Goal: Task Accomplishment & Management: Complete application form

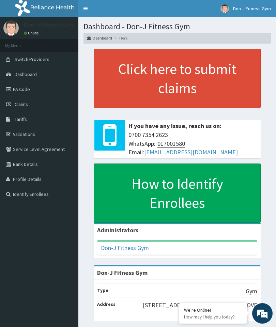
click at [25, 105] on span "Claims" at bounding box center [21, 104] width 13 height 6
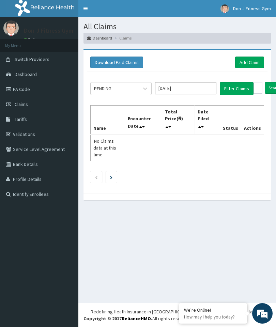
click at [252, 59] on link "Add Claim" at bounding box center [249, 63] width 29 height 12
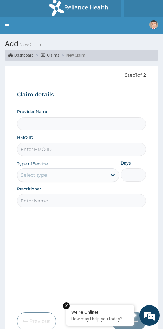
type input "Don-J Fitness Gym"
type input "1"
click at [34, 144] on input "HMO ID" at bounding box center [82, 149] width 130 height 13
click at [36, 147] on input "HMO ID" at bounding box center [82, 149] width 130 height 13
paste input "TGS/10007/A"
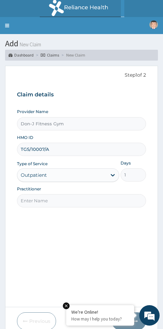
type input "TGS/10007/A"
click at [45, 194] on input "Practitioner" at bounding box center [82, 200] width 130 height 13
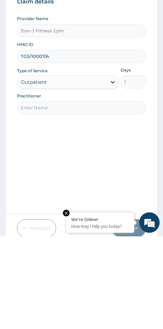
click at [29, 194] on input "Practitioner" at bounding box center [82, 200] width 130 height 13
paste input "Chidinma Chukwu"
type input "Chidinma Chukwu"
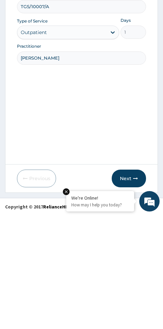
click at [131, 284] on button "Next" at bounding box center [129, 293] width 34 height 18
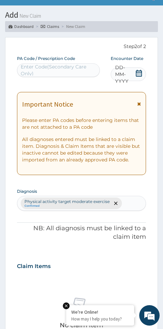
click at [135, 70] on span "DD-MM-YYYY" at bounding box center [125, 74] width 20 height 20
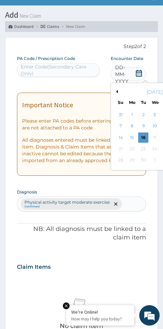
click at [143, 136] on div "16" at bounding box center [144, 137] width 10 height 10
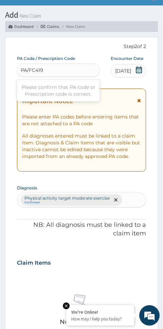
type input "PA/FC419C"
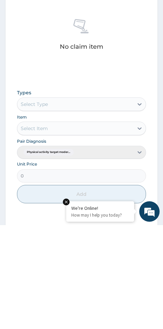
scroll to position [203, 0]
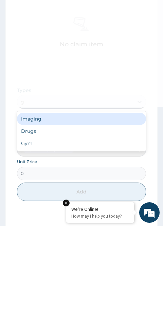
click at [31, 240] on div "Gym" at bounding box center [82, 246] width 130 height 12
type input "g"
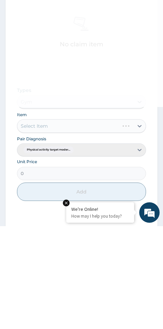
scroll to position [259, 0]
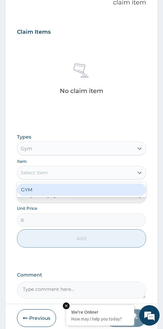
click at [45, 184] on div "GYM" at bounding box center [82, 190] width 130 height 12
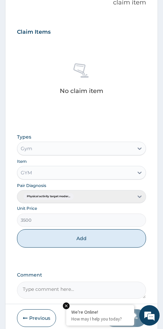
click at [102, 237] on button "Add" at bounding box center [82, 238] width 130 height 18
type input "0"
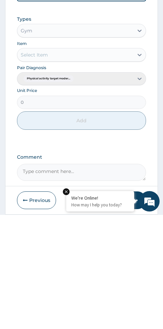
scroll to position [252, 0]
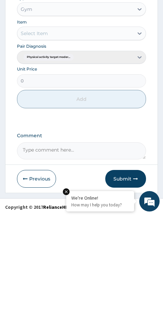
click at [50, 256] on textarea "Comment" at bounding box center [82, 264] width 130 height 17
type textarea "Gym Session"
click at [131, 284] on button "Submit" at bounding box center [126, 293] width 41 height 18
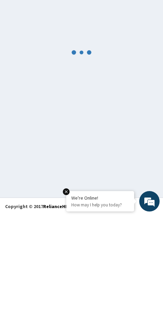
scroll to position [38, 0]
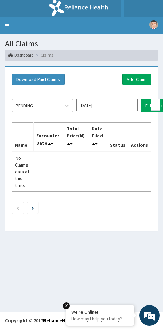
click at [138, 78] on link "Add Claim" at bounding box center [137, 80] width 29 height 12
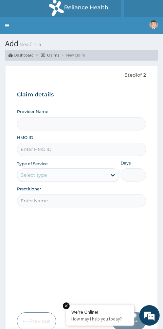
type input "Don-J Fitness Gym"
type input "1"
click at [35, 147] on input "HMO ID" at bounding box center [82, 149] width 130 height 13
click at [35, 148] on input "HMO ID" at bounding box center [82, 149] width 130 height 13
paste input "SNK/10014/A"
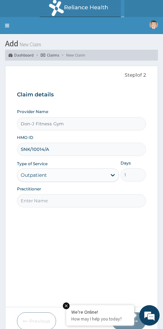
type input "SNK/10014/A"
click at [41, 200] on input "Practitioner" at bounding box center [82, 200] width 130 height 13
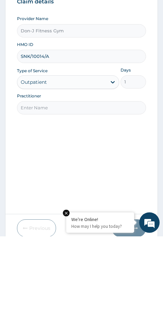
click at [27, 194] on input "Practitioner" at bounding box center [82, 200] width 130 height 13
click at [39, 194] on input "Practitioner" at bounding box center [82, 200] width 130 height 13
paste input "VINCENT OWHOR"
type input "VINCENT OWHOR"
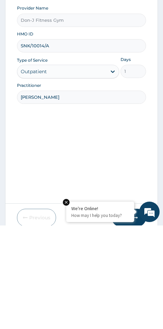
scroll to position [29, 0]
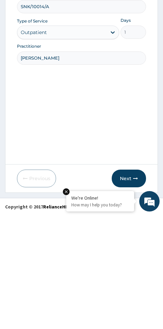
click at [136, 284] on button "Next" at bounding box center [129, 293] width 34 height 18
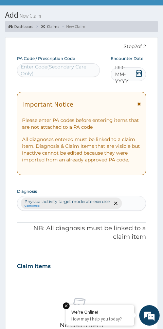
click at [133, 72] on span "DD-MM-YYYY" at bounding box center [125, 74] width 20 height 20
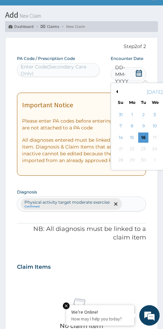
click at [144, 134] on div "16" at bounding box center [144, 137] width 10 height 10
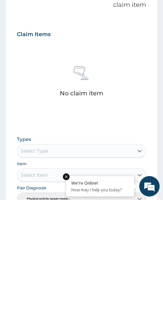
scroll to position [135, 0]
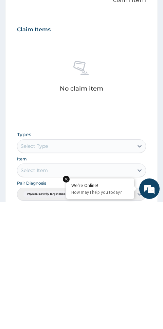
type input "PA/8D7FA7"
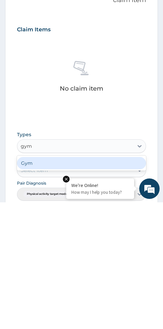
click at [41, 284] on div "Gym" at bounding box center [82, 290] width 130 height 12
type input "gym"
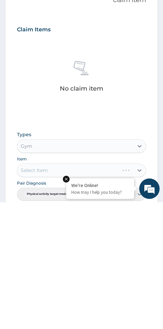
scroll to position [259, 0]
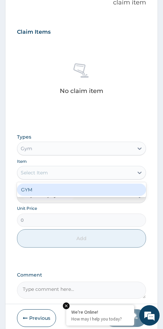
click at [47, 184] on div "GYM" at bounding box center [82, 190] width 130 height 12
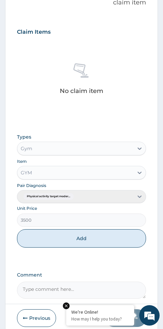
click at [91, 237] on button "Add" at bounding box center [82, 238] width 130 height 18
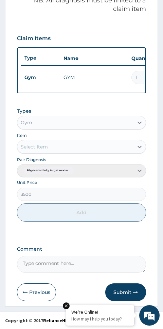
type input "0"
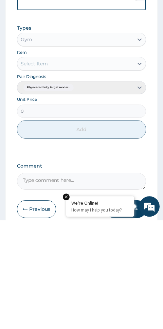
scroll to position [252, 0]
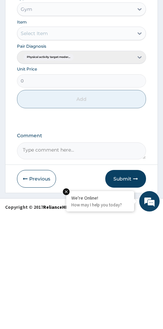
click at [46, 256] on textarea "Comment" at bounding box center [82, 264] width 130 height 17
type textarea "Gym Session"
click at [131, 284] on button "Submit" at bounding box center [126, 293] width 41 height 18
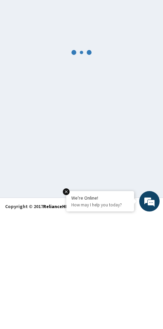
scroll to position [38, 0]
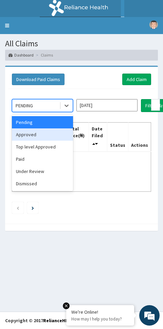
click at [36, 134] on div "Approved" at bounding box center [42, 134] width 61 height 12
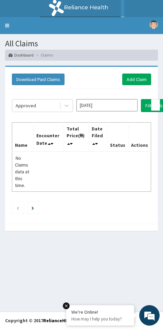
click at [145, 101] on button "Filter Claims" at bounding box center [158, 105] width 34 height 13
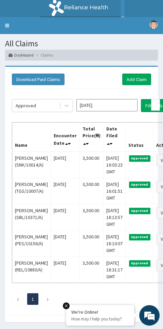
click at [133, 76] on link "Add Claim" at bounding box center [137, 80] width 29 height 12
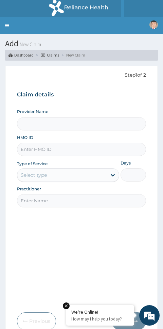
type input "Don-J Fitness Gym"
type input "1"
click at [33, 144] on input "HMO ID" at bounding box center [82, 149] width 130 height 13
click at [42, 144] on input "HMO ID" at bounding box center [82, 149] width 130 height 13
paste input "LEP/10071/B"
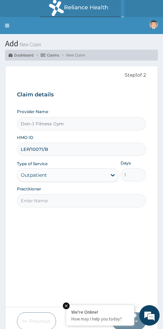
type input "LEP/10071/B"
click at [32, 195] on input "Practitioner" at bounding box center [82, 200] width 130 height 13
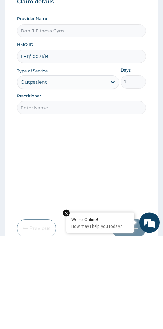
click at [35, 194] on input "Practitioner" at bounding box center [82, 200] width 130 height 13
paste input "[PERSON_NAME]"
type input "[PERSON_NAME]"
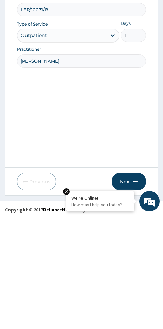
scroll to position [29, 0]
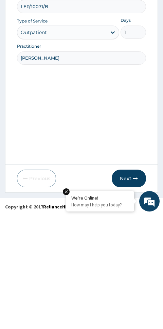
click at [136, 284] on button "Next" at bounding box center [129, 293] width 34 height 18
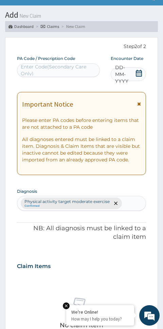
click at [136, 68] on div "DD-MM-YYYY" at bounding box center [129, 74] width 36 height 14
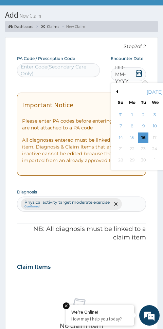
click at [143, 138] on div "16" at bounding box center [144, 137] width 10 height 10
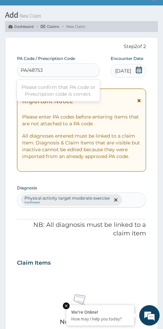
type input "PA/48753B"
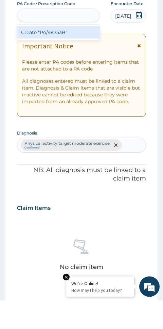
scroll to position [83, 0]
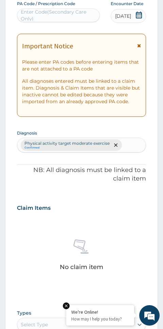
click at [136, 20] on div "[DATE]" at bounding box center [129, 16] width 36 height 14
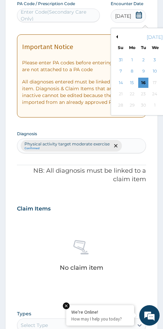
click at [132, 80] on div "15" at bounding box center [132, 83] width 10 height 10
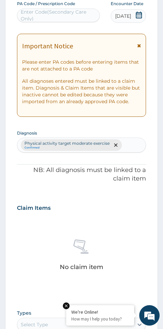
scroll to position [83, 0]
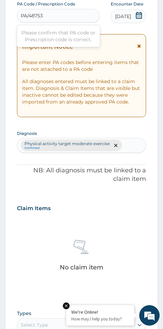
type input "PA/48753B"
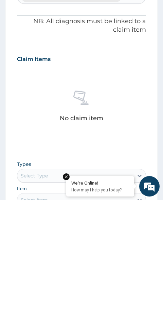
scroll to position [220, 0]
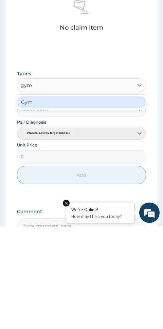
click at [90, 199] on div "Gym" at bounding box center [82, 205] width 130 height 12
type input "gym"
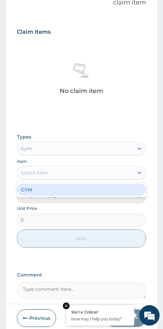
click at [45, 185] on div "GYM" at bounding box center [82, 190] width 130 height 12
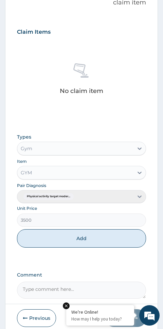
click at [89, 230] on button "Add" at bounding box center [82, 238] width 130 height 18
type input "0"
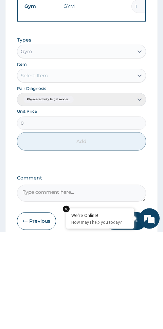
scroll to position [243, 0]
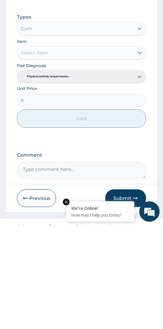
click at [58, 266] on textarea "Comment" at bounding box center [82, 274] width 130 height 17
type textarea "Gym Session"
click at [131, 293] on button "Submit" at bounding box center [126, 302] width 41 height 18
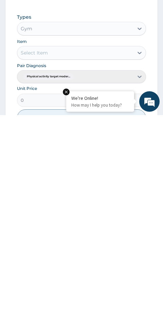
scroll to position [38, 0]
